Goal: Task Accomplishment & Management: Use online tool/utility

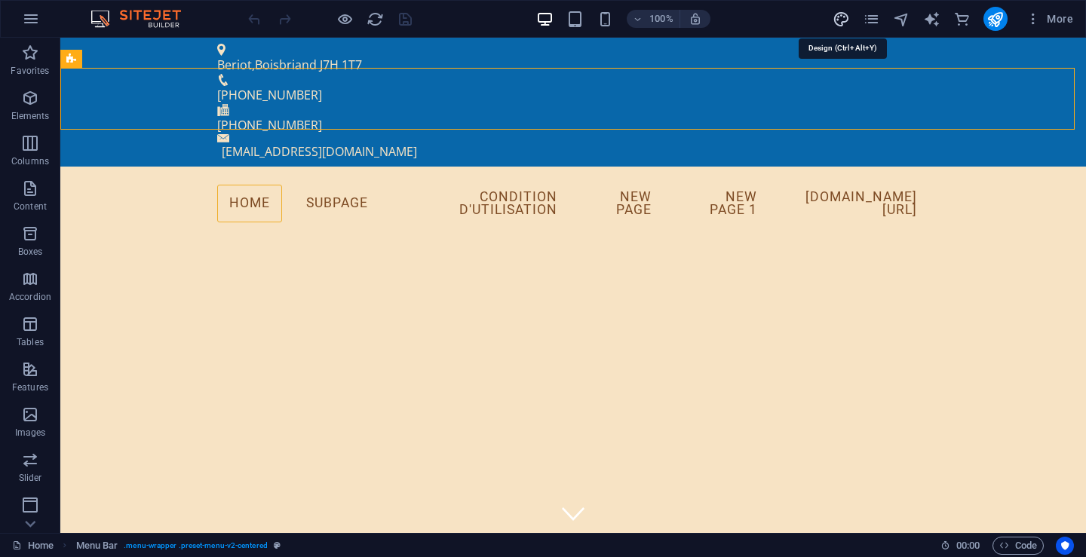
click at [841, 16] on icon "design" at bounding box center [841, 19] width 17 height 17
select select "px"
select select "400"
select select "px"
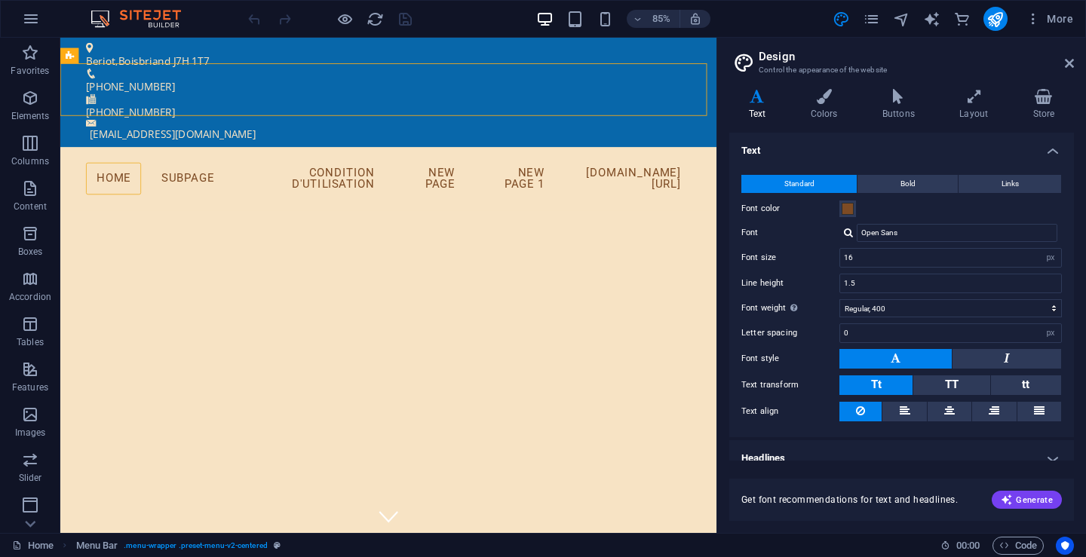
click at [778, 60] on h2 "Design" at bounding box center [916, 57] width 315 height 14
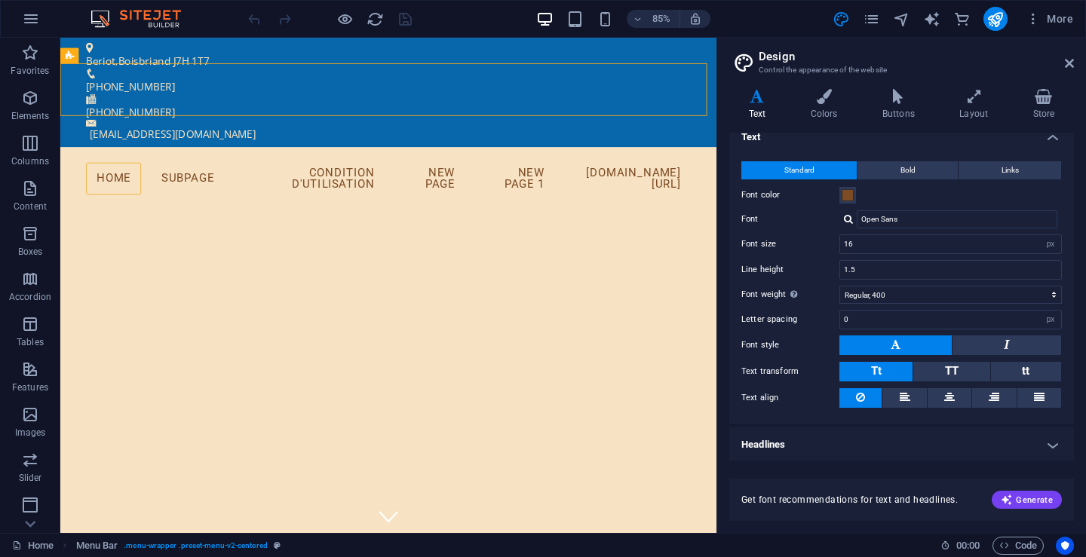
scroll to position [16, 0]
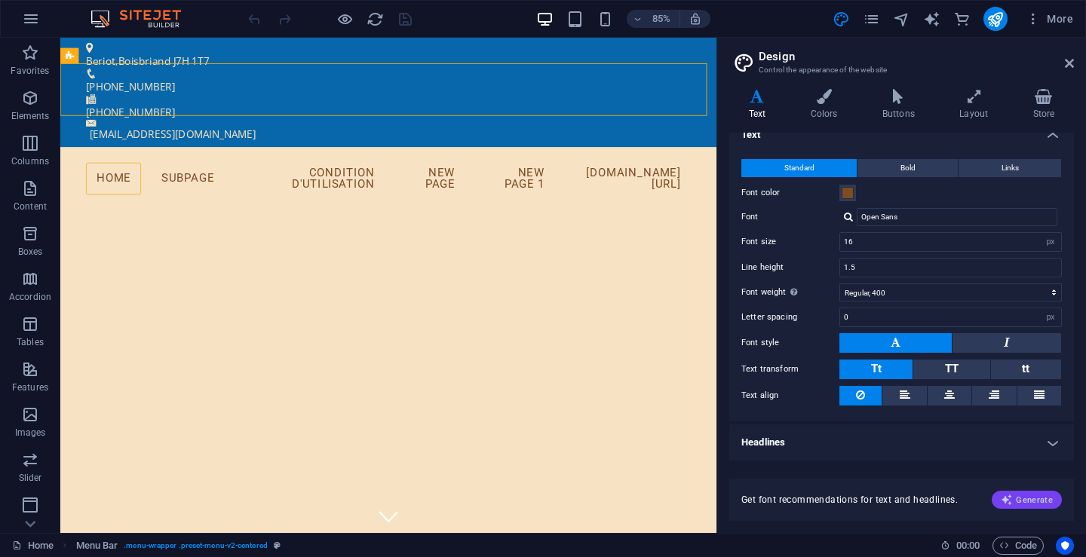
click at [1025, 499] on span "Generate" at bounding box center [1027, 500] width 52 height 12
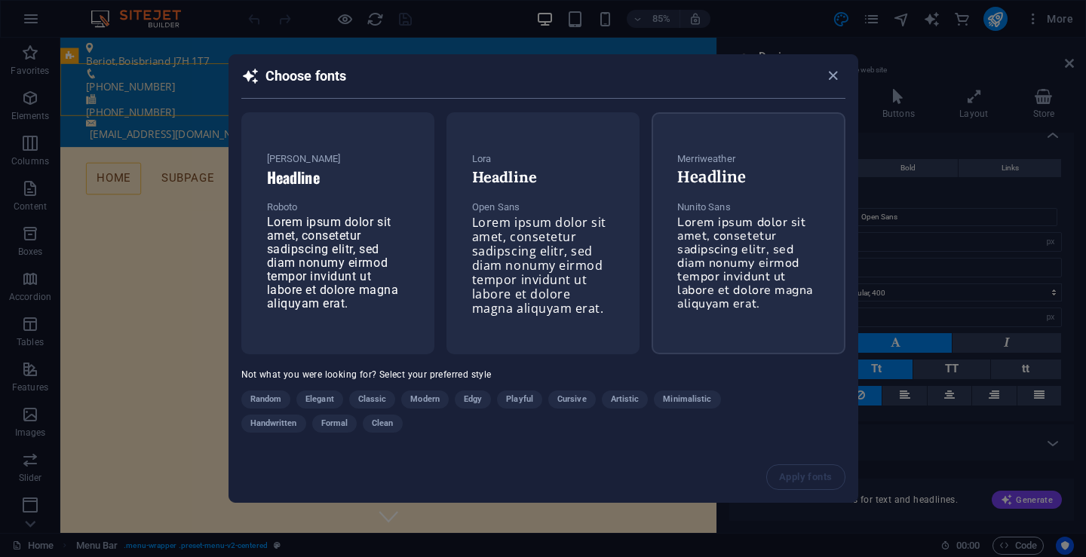
click at [719, 236] on span "Lorem ipsum dolor sit amet, consetetur sadipscing elitr, sed diam nonumy eirmod…" at bounding box center [745, 263] width 136 height 98
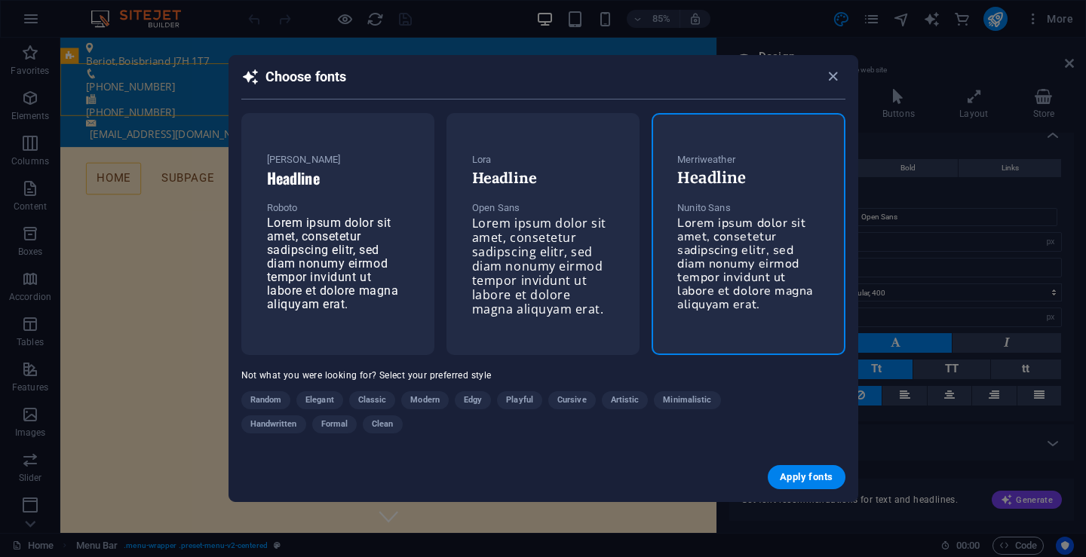
click at [719, 237] on span "Lorem ipsum dolor sit amet, consetetur sadipscing elitr, sed diam nonumy eirmod…" at bounding box center [745, 264] width 136 height 98
click at [787, 475] on span "Apply fonts" at bounding box center [806, 477] width 53 height 12
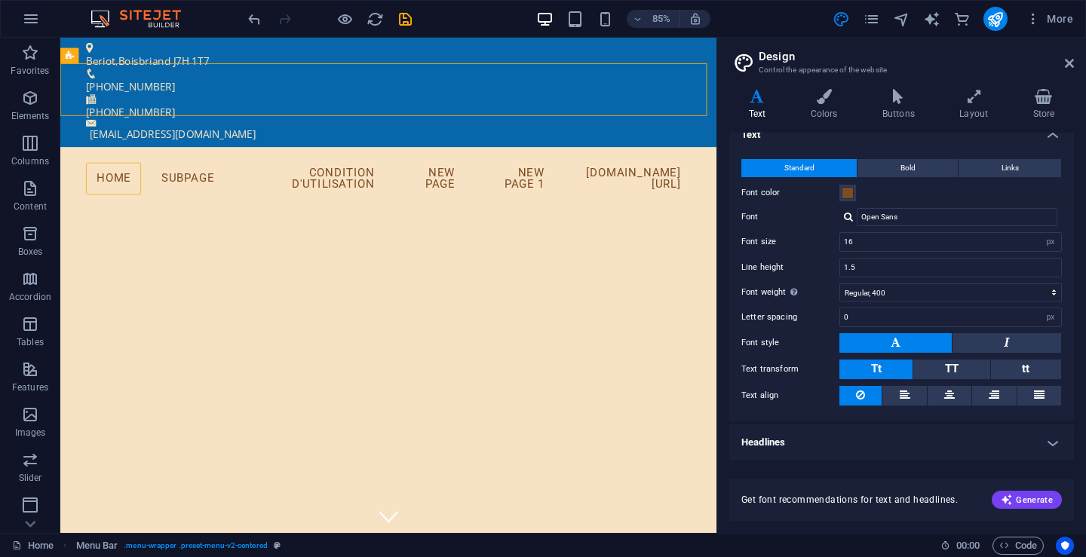
type input "Nunito Sans"
type input "1.6"
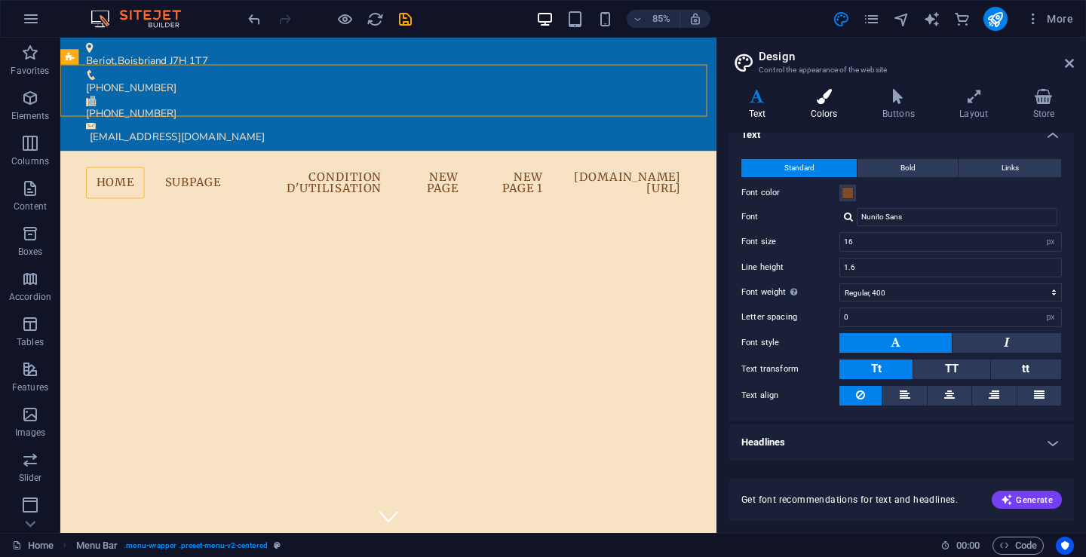
click at [834, 105] on h4 "Colors" at bounding box center [827, 105] width 72 height 32
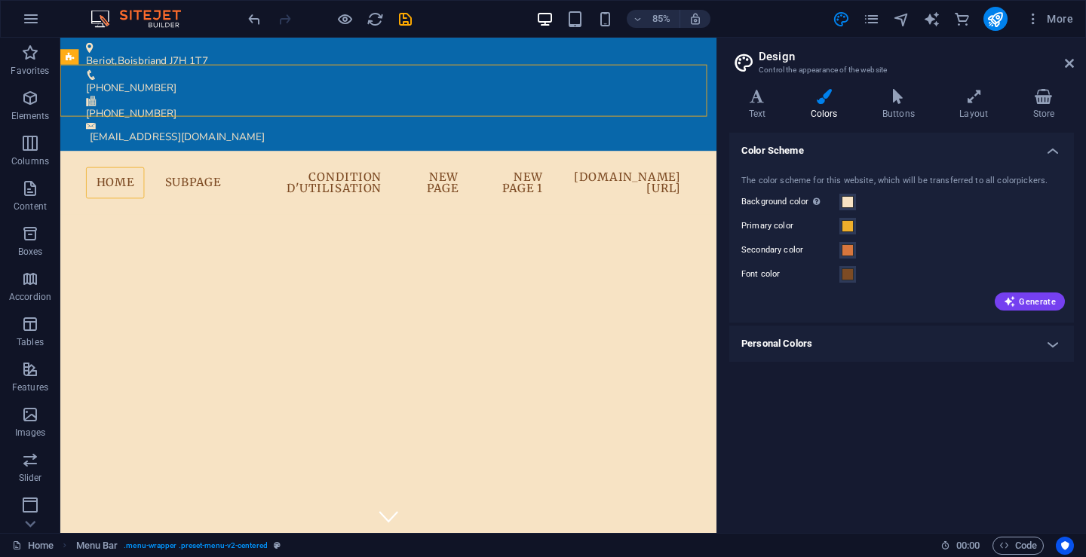
click at [832, 106] on h4 "Colors" at bounding box center [827, 105] width 72 height 32
click at [1048, 302] on span "Generate" at bounding box center [1030, 302] width 52 height 12
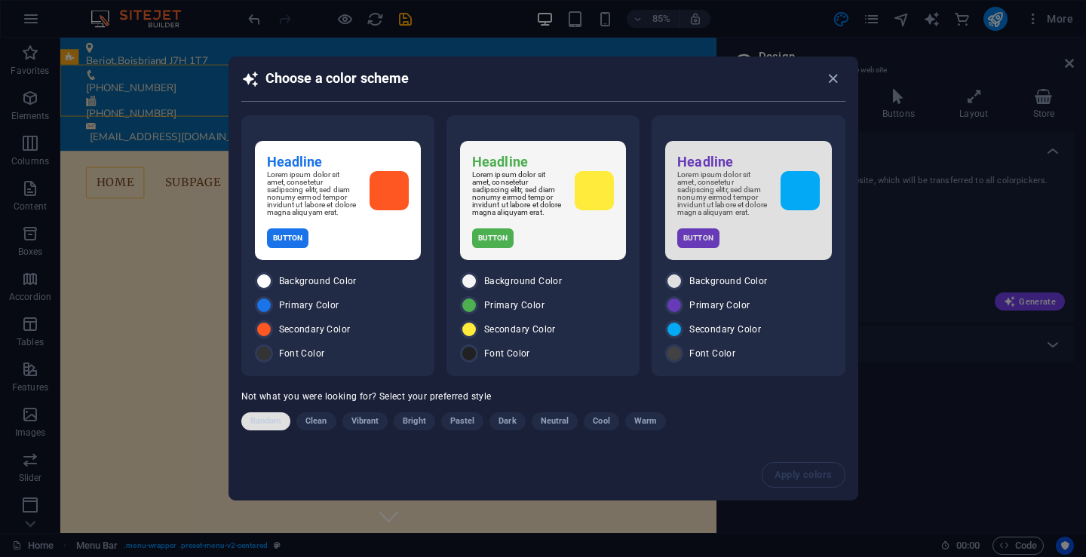
click at [266, 420] on span "Random" at bounding box center [266, 422] width 32 height 18
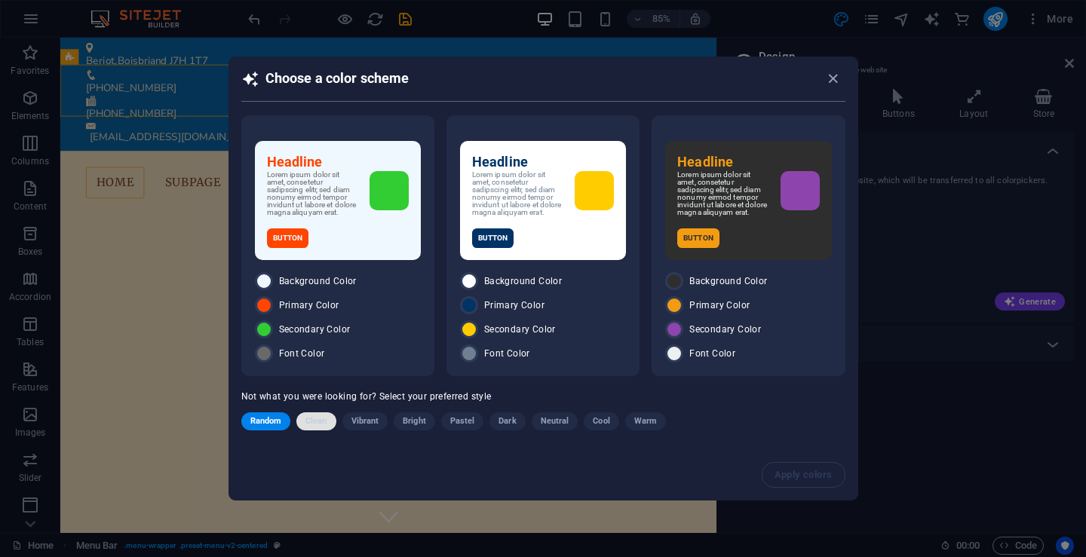
click at [307, 425] on span "Clean" at bounding box center [315, 422] width 21 height 18
click at [307, 425] on div "Random Clean Vibrant Bright Pastel Dark Neutral Cool Warm" at bounding box center [505, 425] width 528 height 24
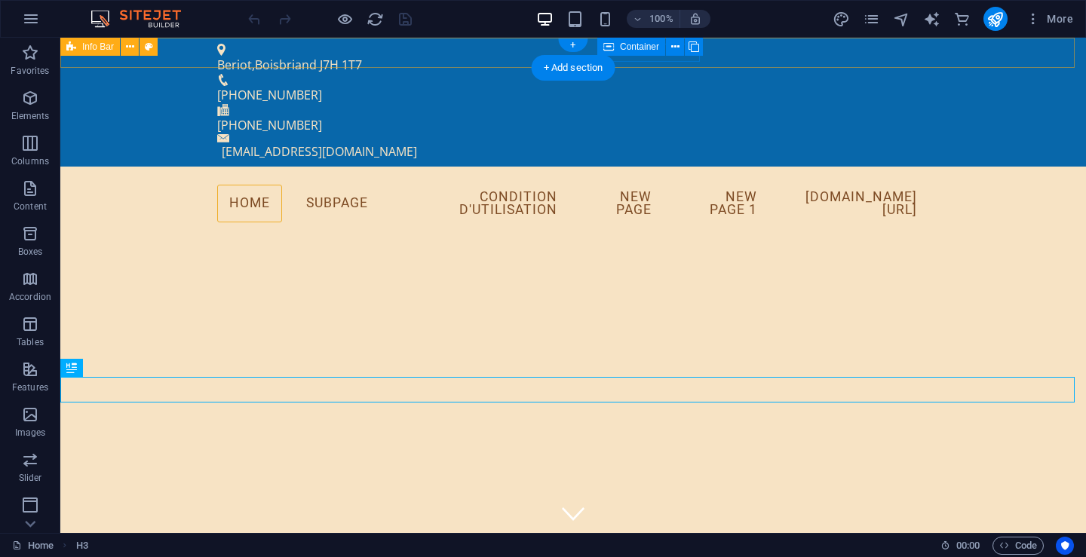
click at [734, 54] on div "Beriot , Boisbriand J7H 1T7 [PHONE_NUMBER] [PHONE_NUMBER] [EMAIL_ADDRESS][DOMAI…" at bounding box center [573, 102] width 1026 height 129
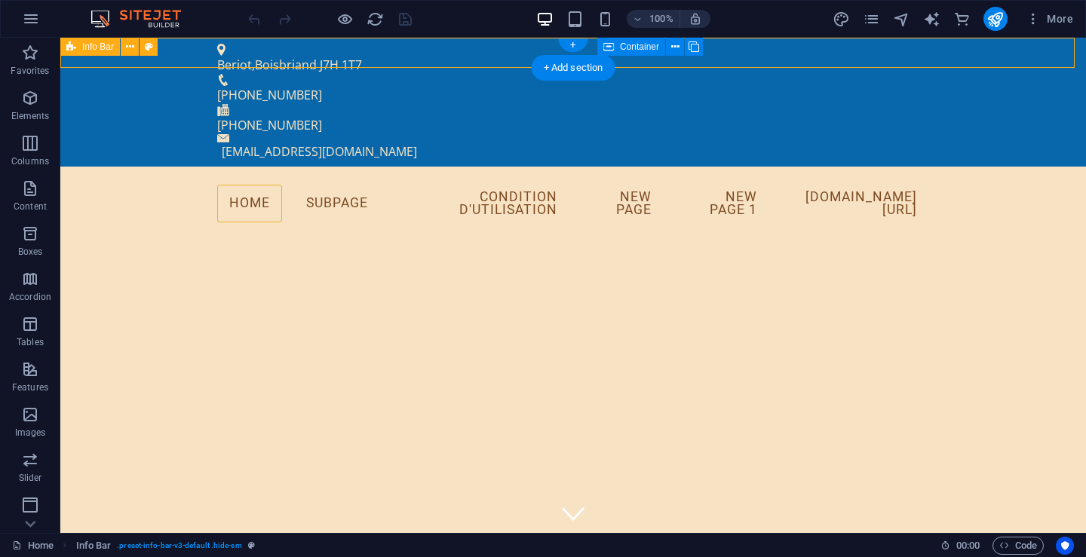
click at [734, 54] on div "Beriot , Boisbriand J7H 1T7 [PHONE_NUMBER] [PHONE_NUMBER] [EMAIL_ADDRESS][DOMAI…" at bounding box center [573, 102] width 1026 height 129
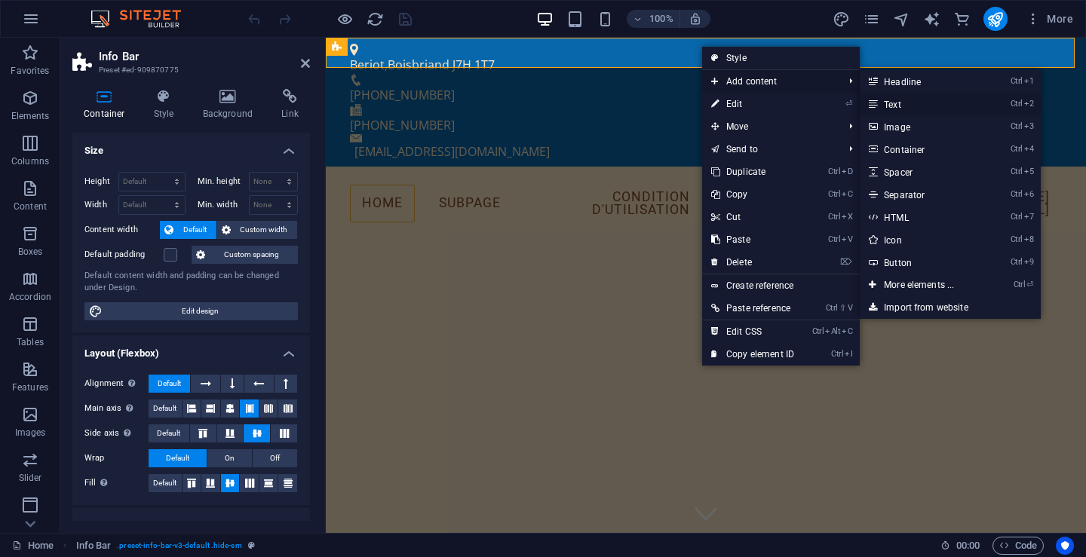
click at [897, 102] on link "Ctrl 2 Text" at bounding box center [922, 104] width 124 height 23
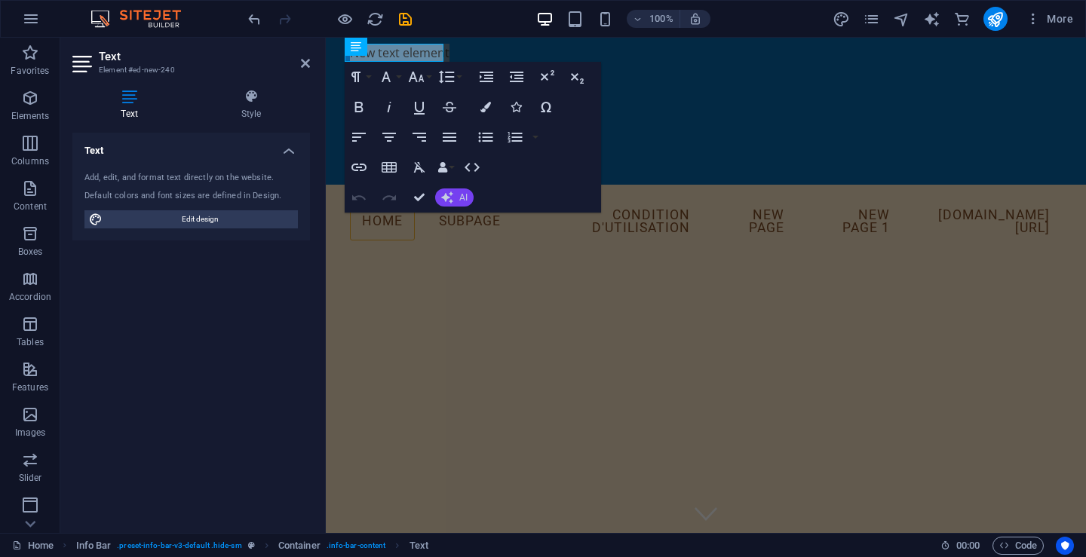
click at [453, 198] on icon "button" at bounding box center [447, 198] width 12 height 12
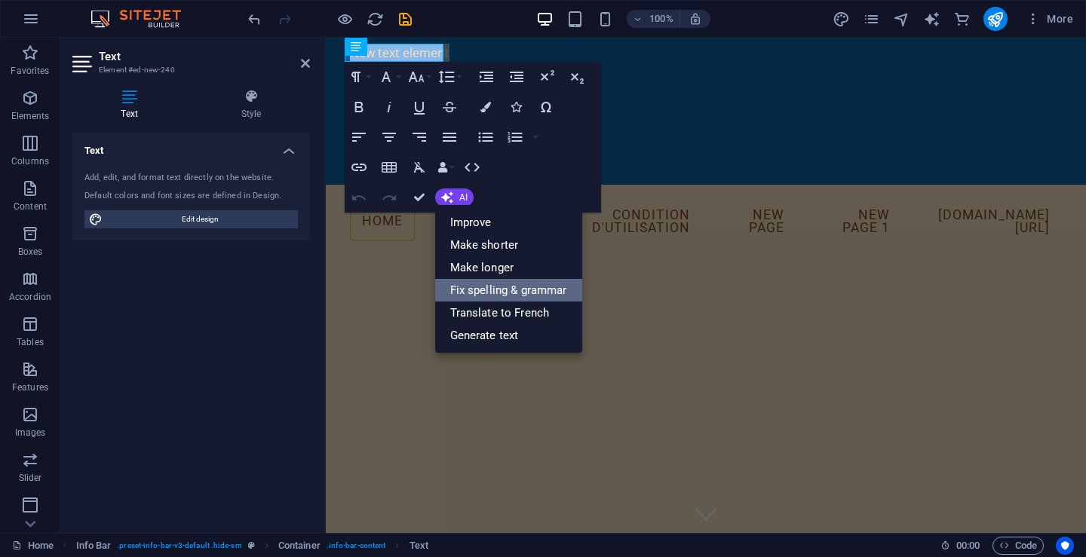
click at [478, 282] on link "Fix spelling & grammar" at bounding box center [508, 290] width 147 height 23
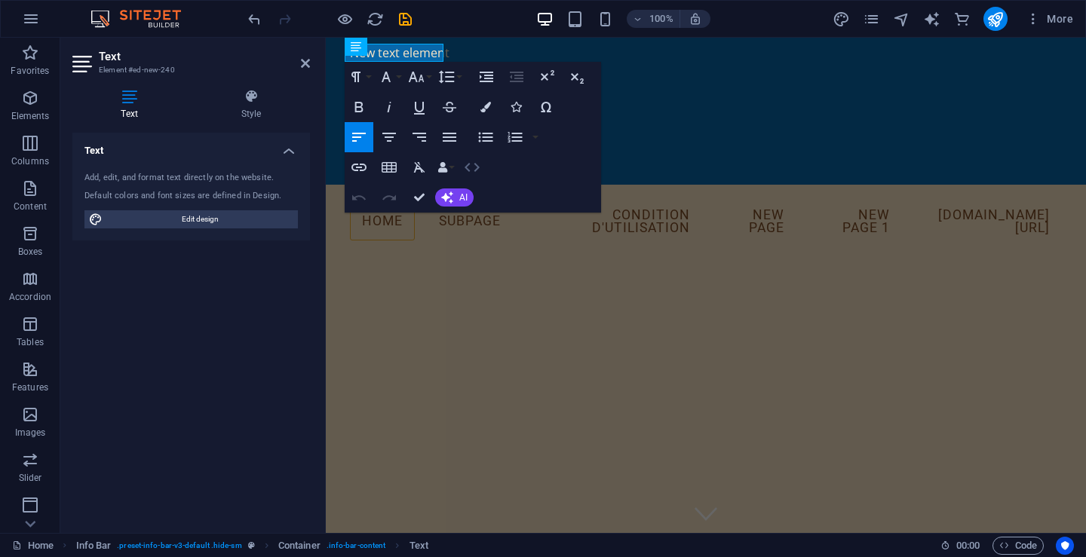
click at [468, 167] on icon "button" at bounding box center [472, 167] width 18 height 18
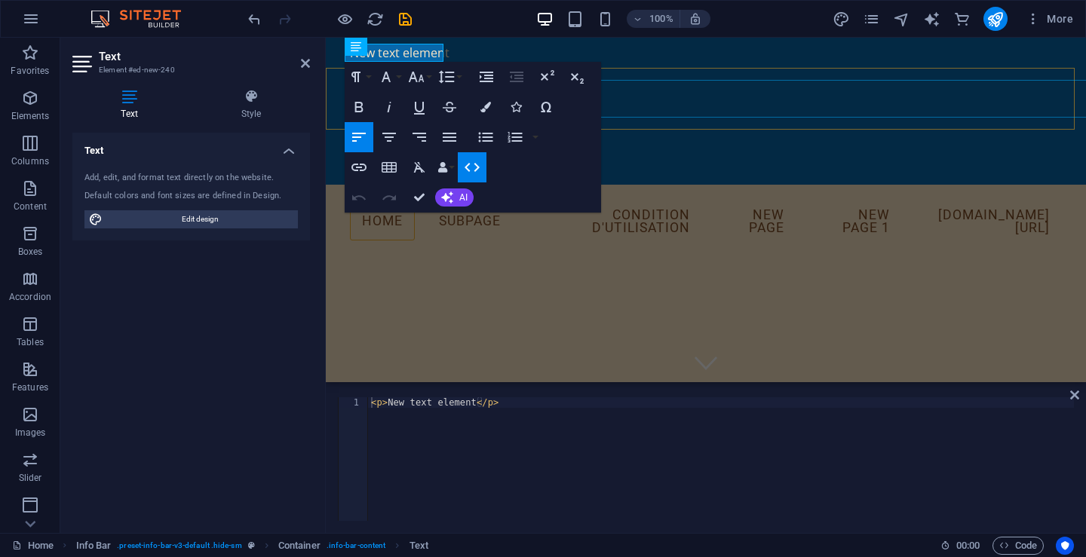
click at [761, 197] on nav "Home Subpage Condition d'utilisation New page New page 1 [DOMAIN_NAME][URL]" at bounding box center [706, 222] width 712 height 51
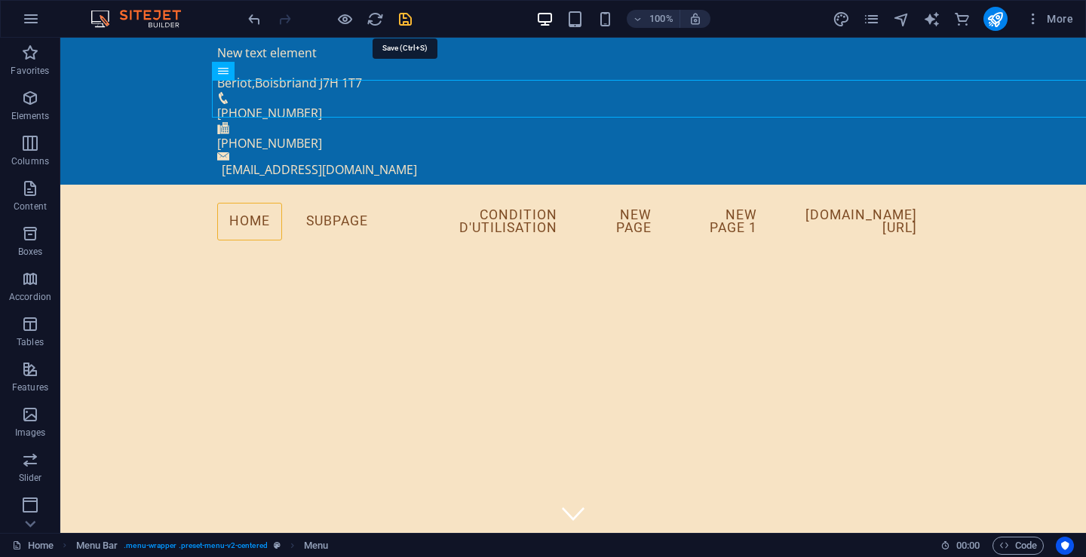
click at [410, 23] on icon "save" at bounding box center [405, 19] width 17 height 17
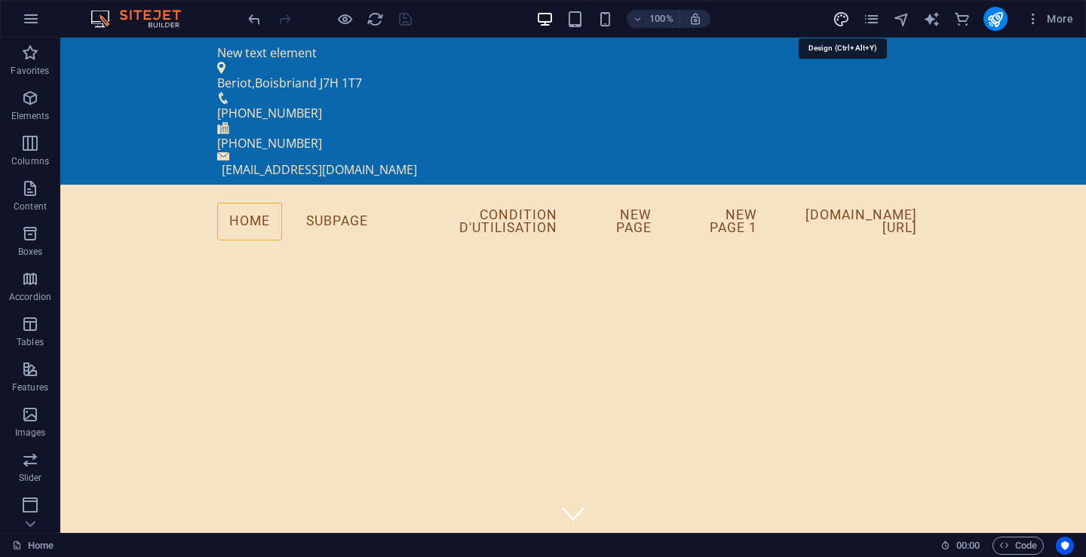
click at [844, 17] on icon "design" at bounding box center [841, 19] width 17 height 17
select select "px"
select select "400"
select select "px"
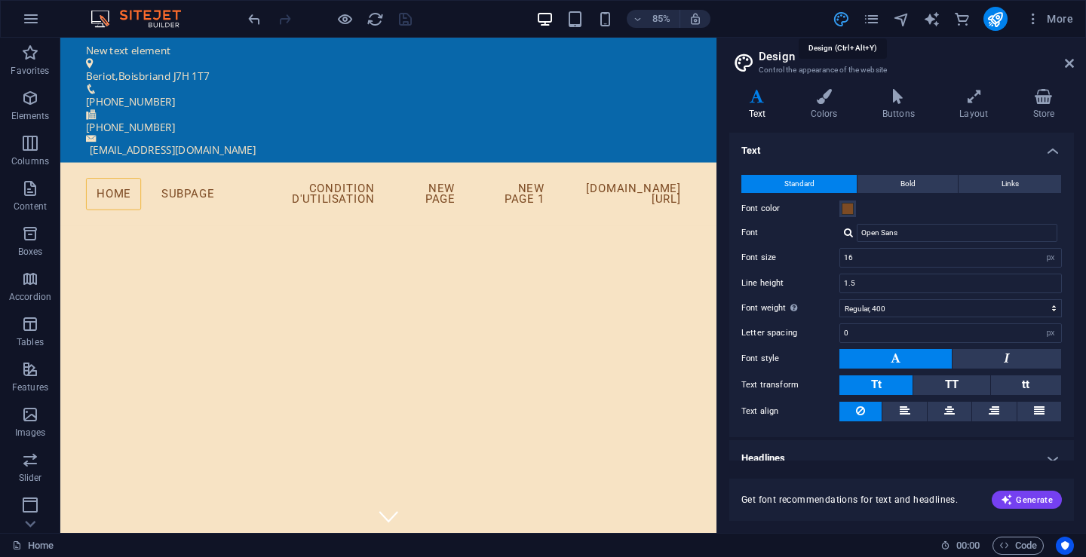
click at [849, 20] on icon "design" at bounding box center [841, 19] width 17 height 17
click at [828, 97] on icon at bounding box center [824, 96] width 66 height 15
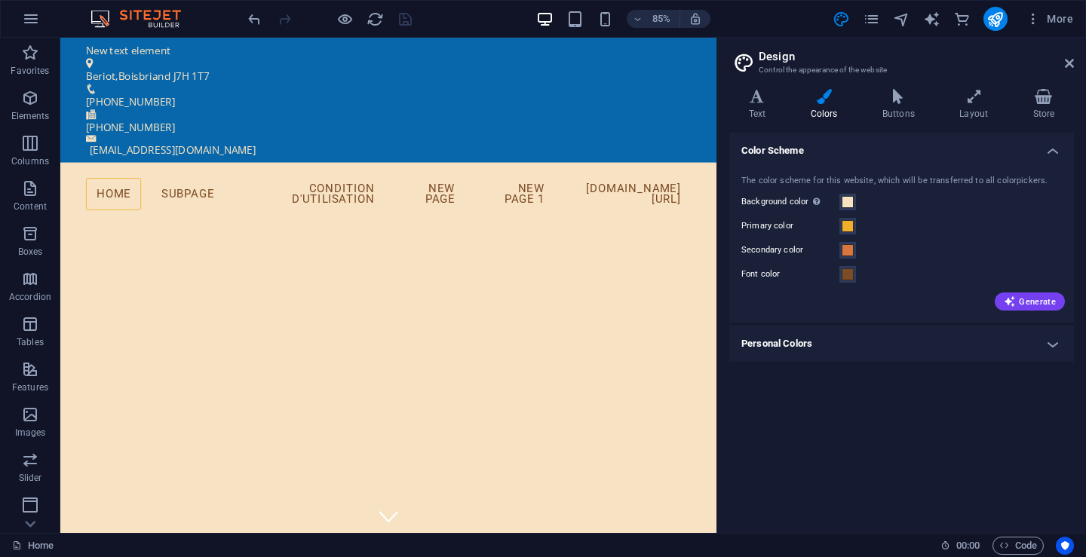
click at [828, 97] on icon at bounding box center [824, 96] width 66 height 15
click at [784, 338] on h4 "Personal Colors" at bounding box center [901, 344] width 345 height 36
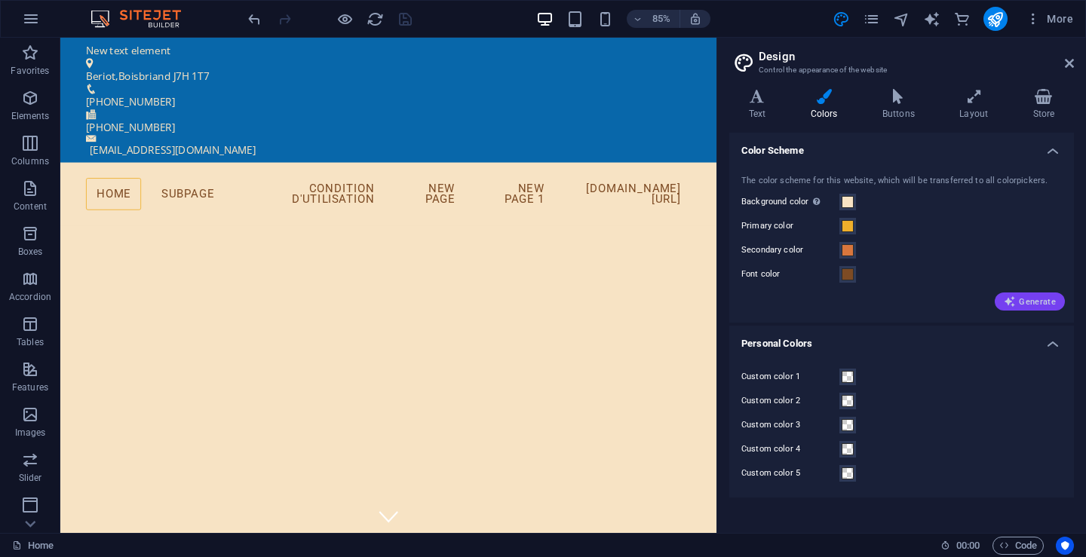
click at [1036, 305] on span "Generate" at bounding box center [1030, 302] width 52 height 12
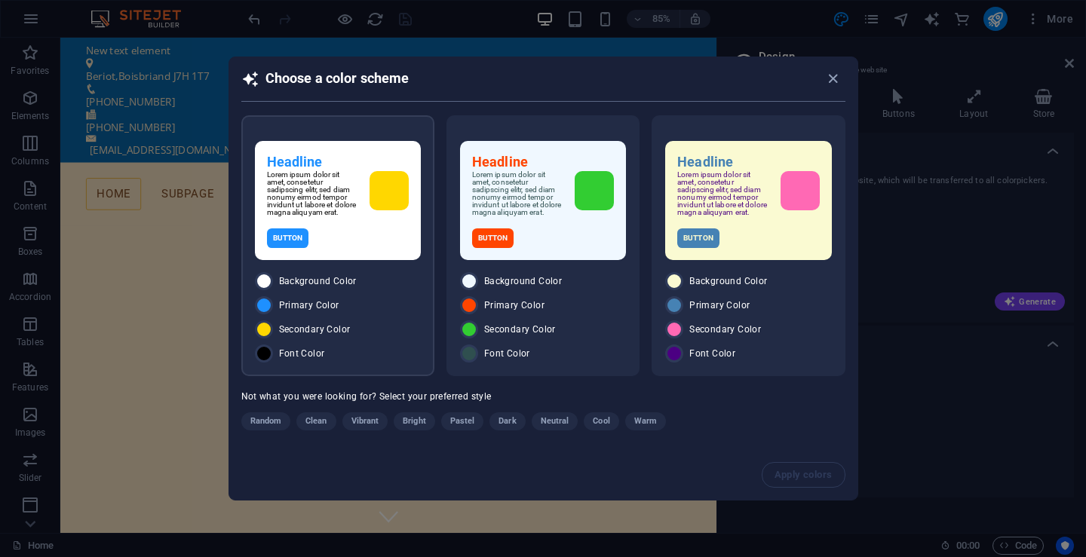
click at [322, 187] on p "Lorem ipsum dolor sit amet, consetetur sadipscing elitr, sed diam nonumy eirmod…" at bounding box center [312, 193] width 91 height 45
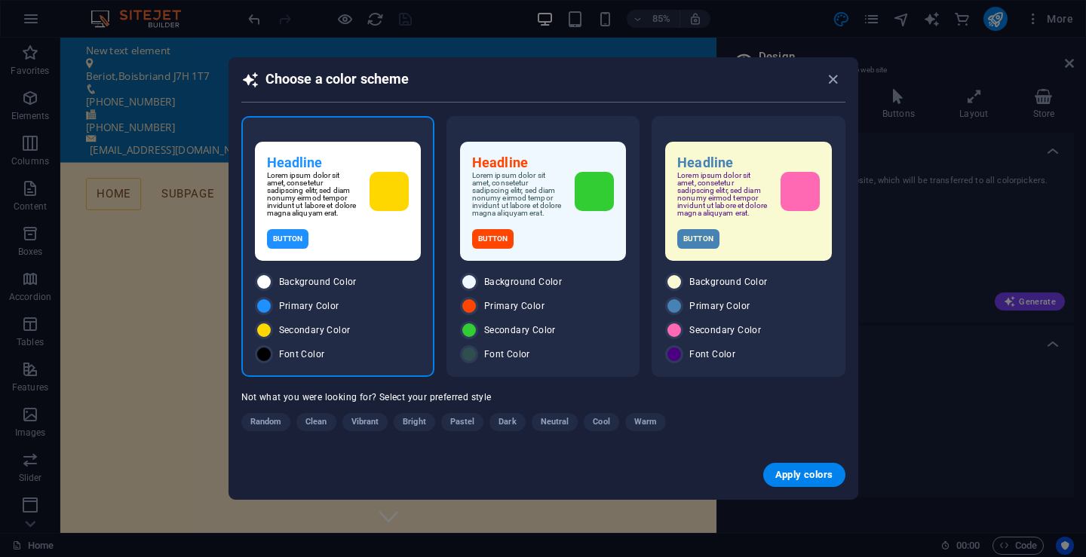
click at [322, 187] on p "Lorem ipsum dolor sit amet, consetetur sadipscing elitr, sed diam nonumy eirmod…" at bounding box center [312, 194] width 91 height 45
click at [812, 470] on button "Apply colors" at bounding box center [804, 475] width 82 height 24
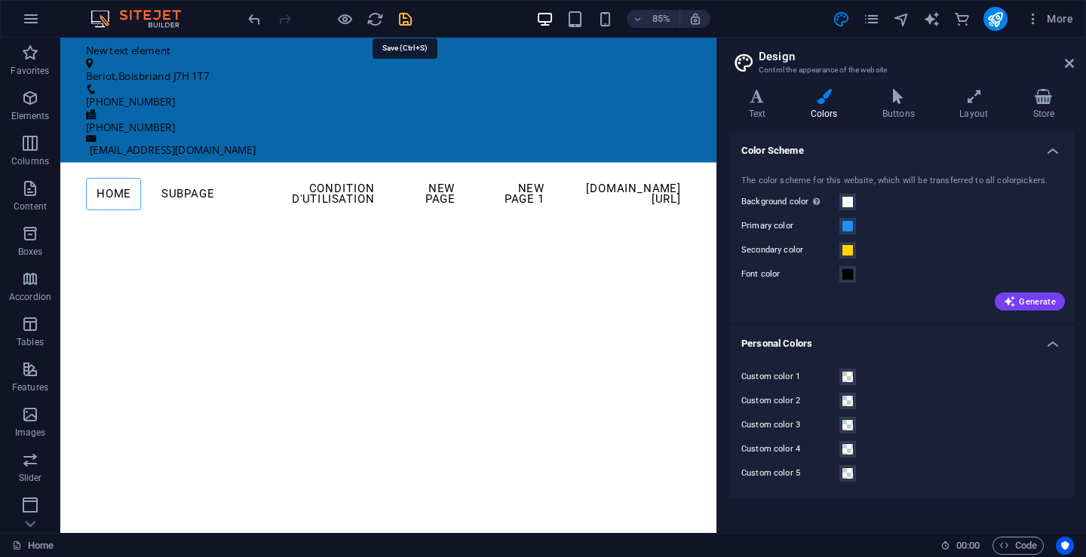
click at [411, 16] on icon "save" at bounding box center [405, 19] width 17 height 17
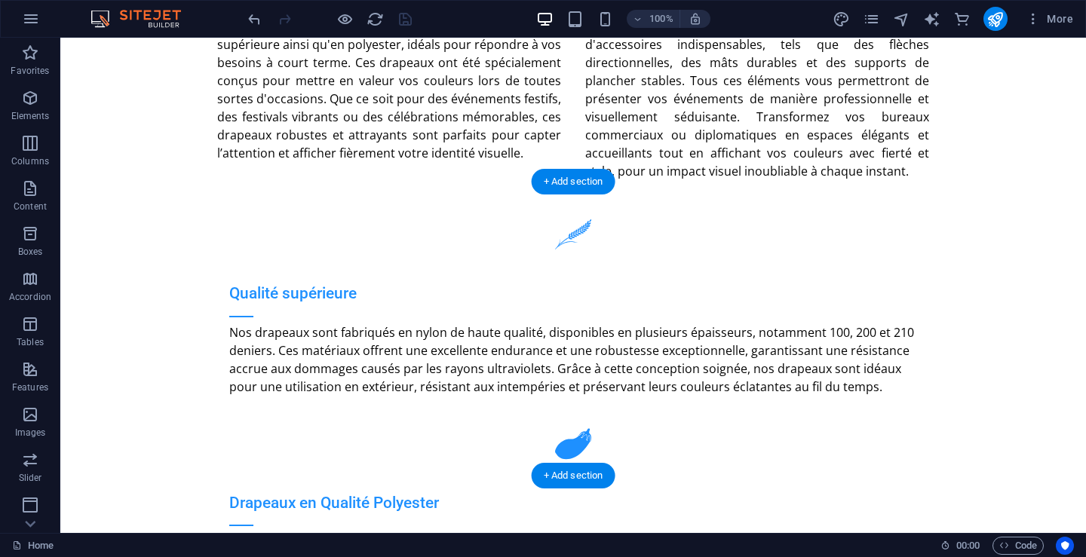
scroll to position [2112, 0]
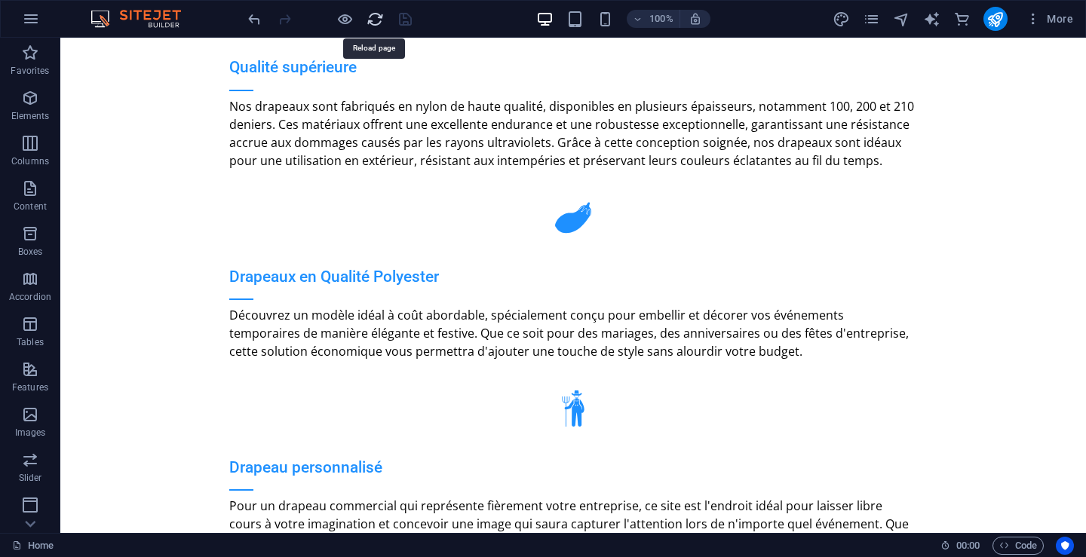
click at [376, 23] on icon "reload" at bounding box center [375, 19] width 17 height 17
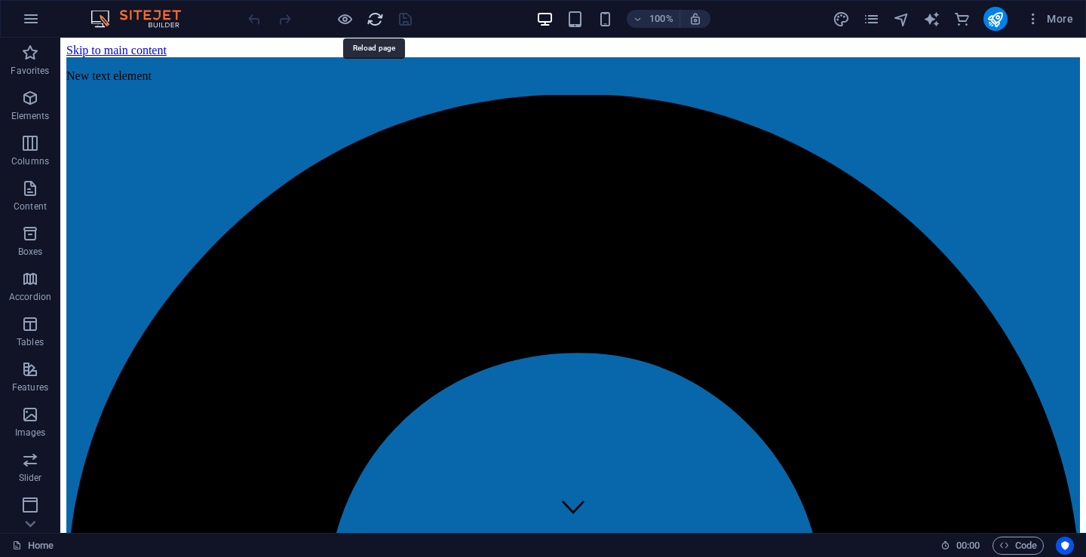
scroll to position [0, 0]
click at [995, 12] on icon "publish" at bounding box center [995, 19] width 17 height 17
